Goal: Navigation & Orientation: Find specific page/section

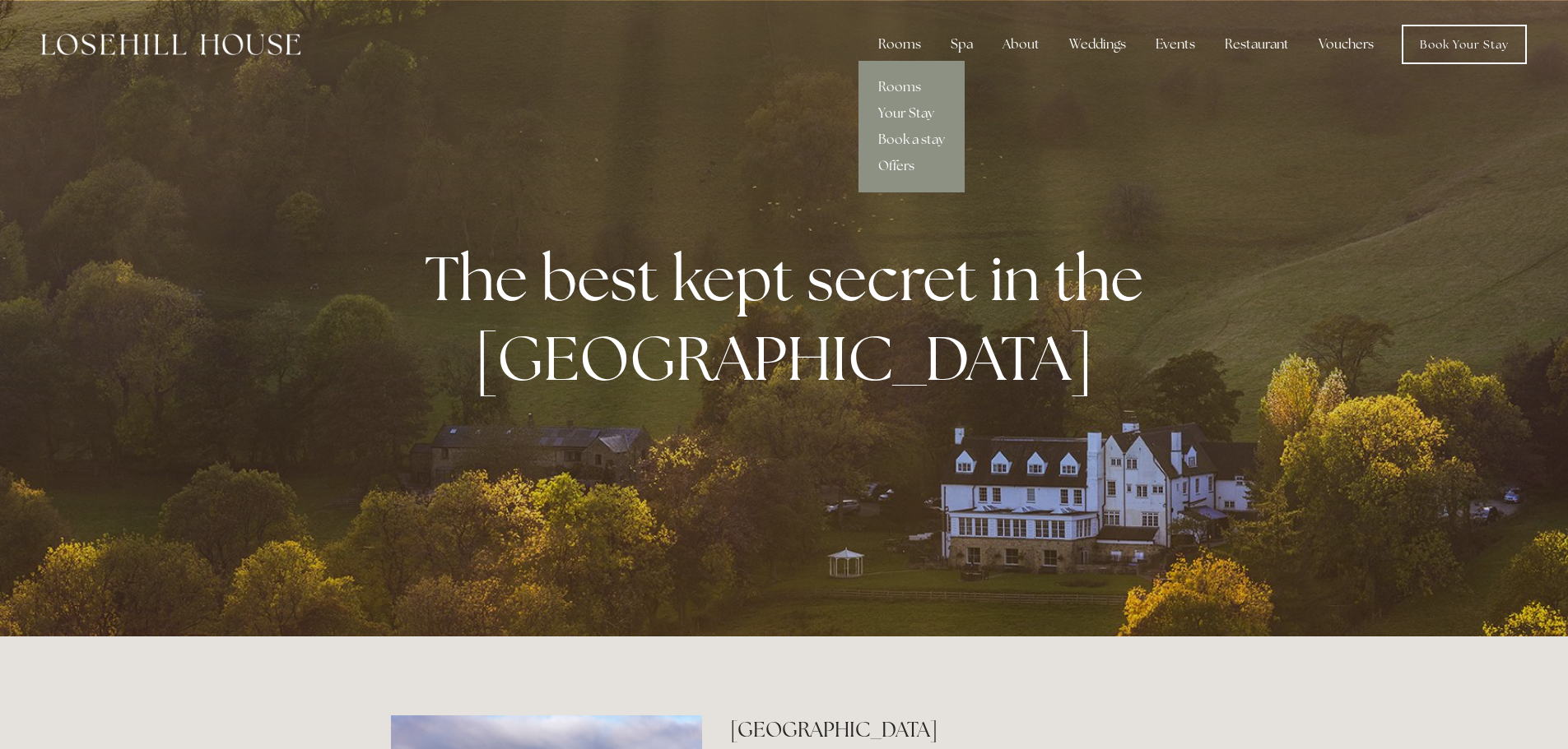
click at [918, 124] on link "Your Stay" at bounding box center [911, 114] width 106 height 26
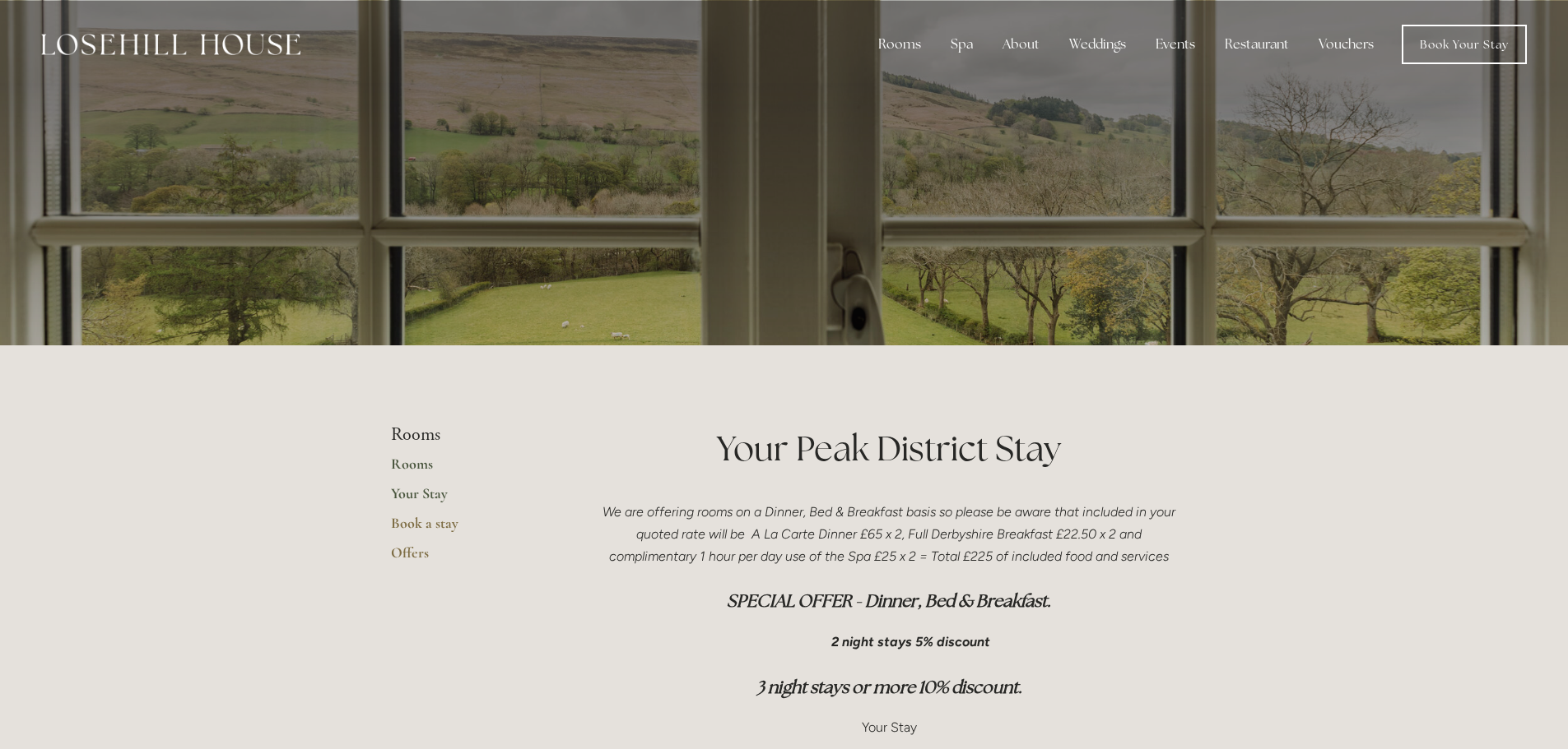
click at [398, 464] on link "Rooms" at bounding box center [470, 470] width 157 height 30
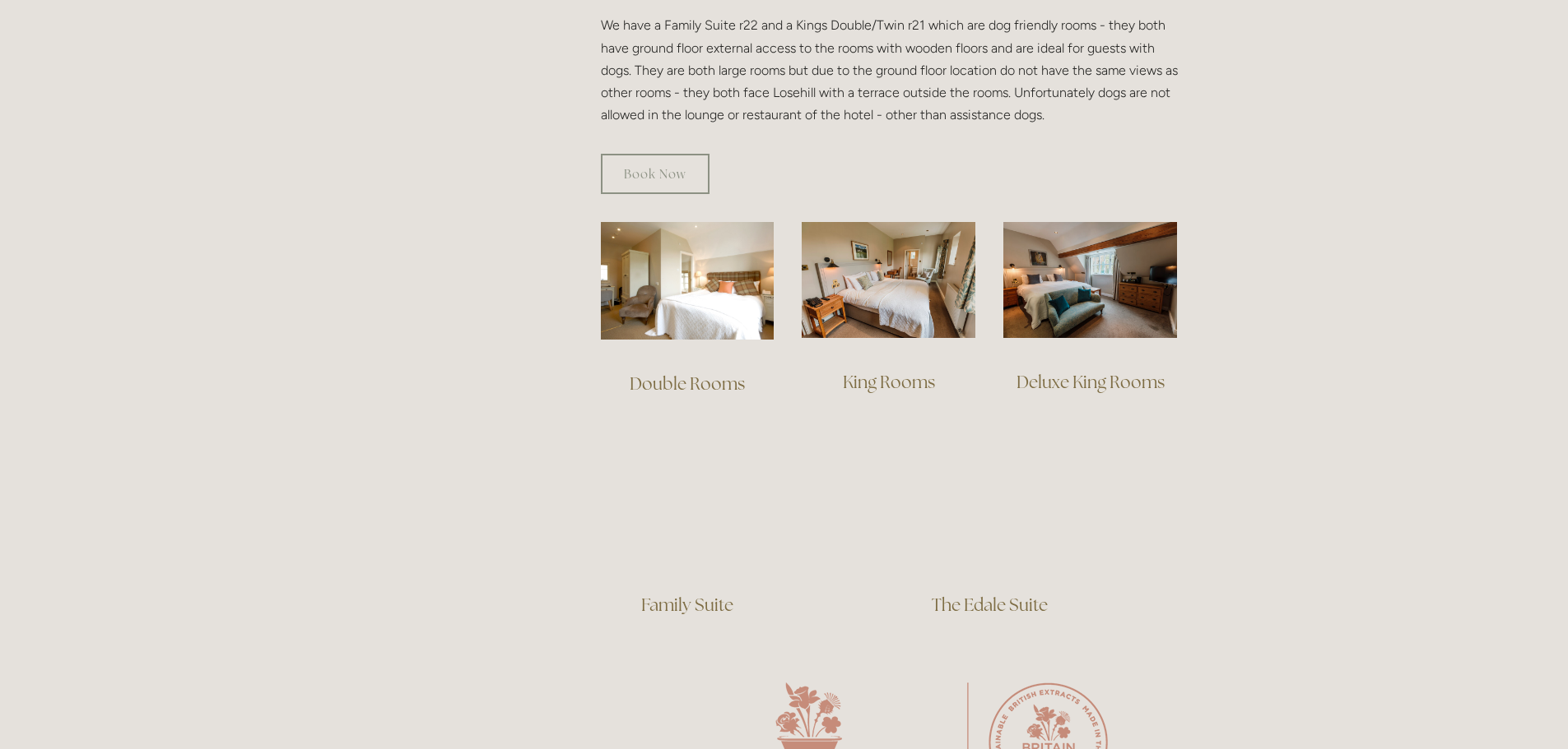
scroll to position [823, 0]
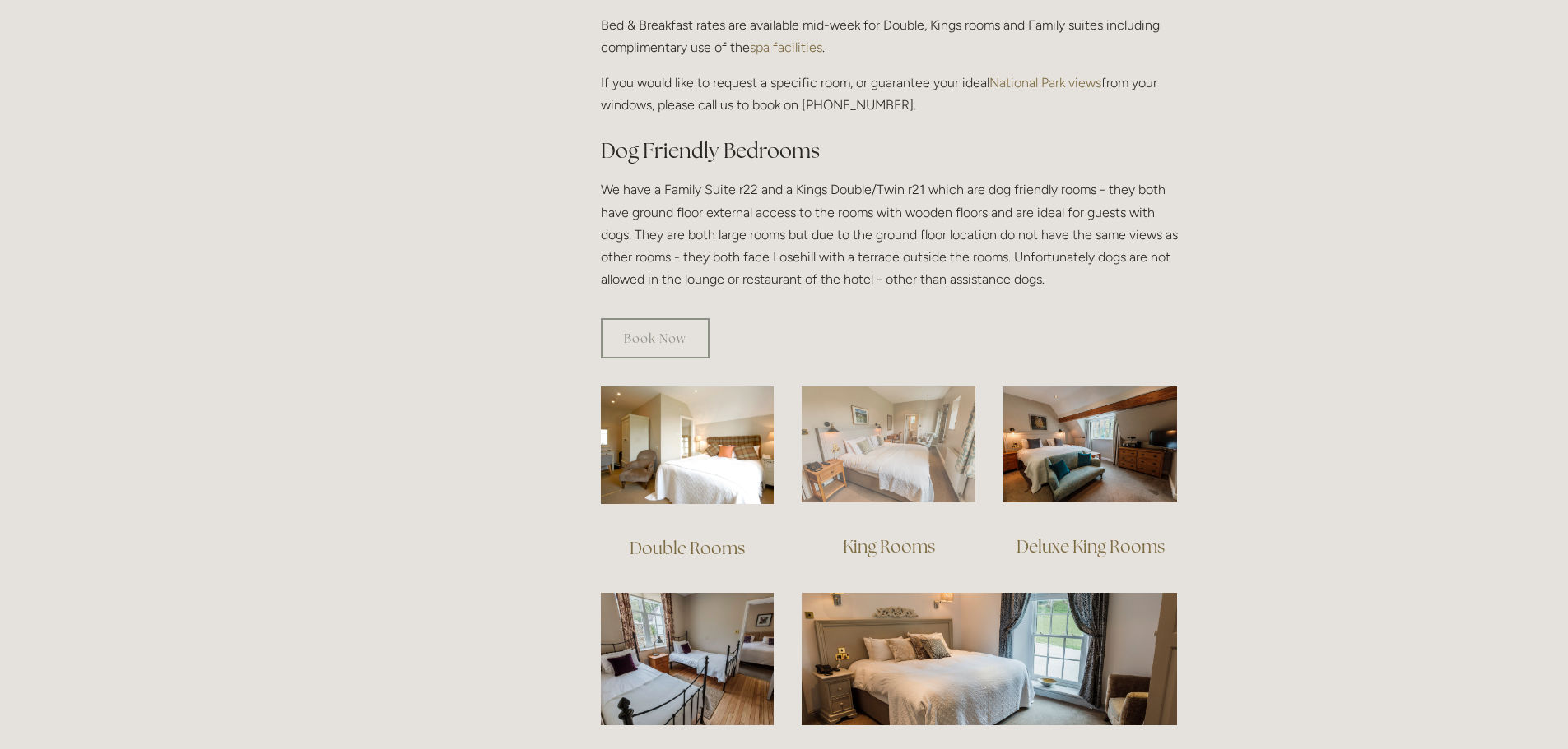
click at [872, 455] on img at bounding box center [888, 444] width 174 height 116
